Goal: Information Seeking & Learning: Learn about a topic

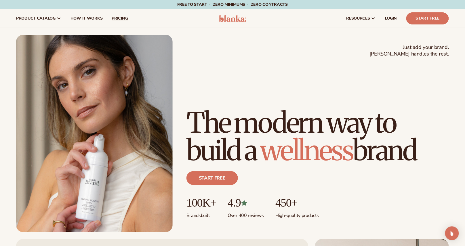
click at [118, 17] on span "pricing" at bounding box center [120, 18] width 16 height 5
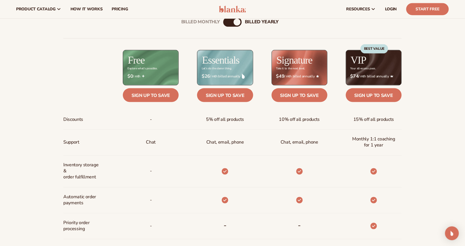
scroll to position [222, 0]
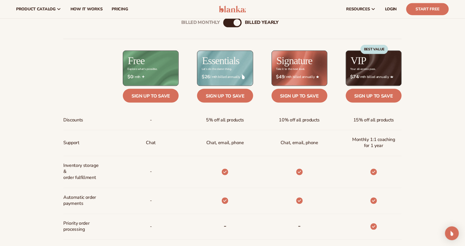
click at [231, 21] on div "Billed Monthly billed Yearly" at bounding box center [232, 22] width 18 height 9
click at [228, 24] on div "Billed Monthly" at bounding box center [226, 22] width 7 height 7
click at [231, 25] on div "Billed Monthly billed Yearly" at bounding box center [232, 22] width 18 height 9
click at [242, 22] on div "billed Yearly" at bounding box center [238, 22] width 7 height 7
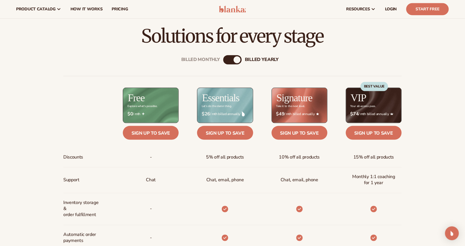
scroll to position [174, 0]
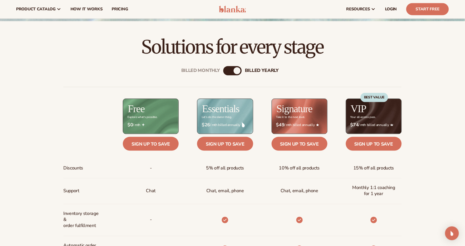
click at [225, 68] on div "Billed Monthly" at bounding box center [226, 70] width 7 height 7
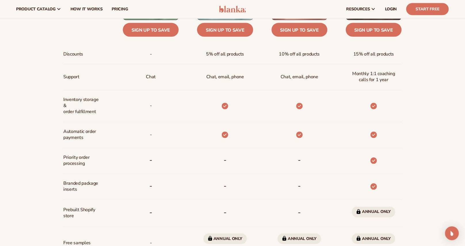
scroll to position [288, 0]
click at [158, 131] on div "-" at bounding box center [141, 136] width 74 height 26
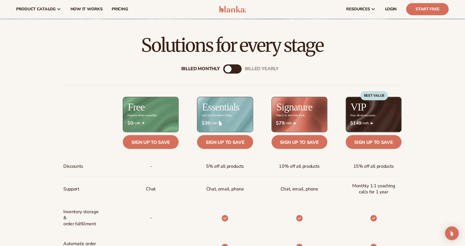
scroll to position [149, 0]
